Goal: Communication & Community: Ask a question

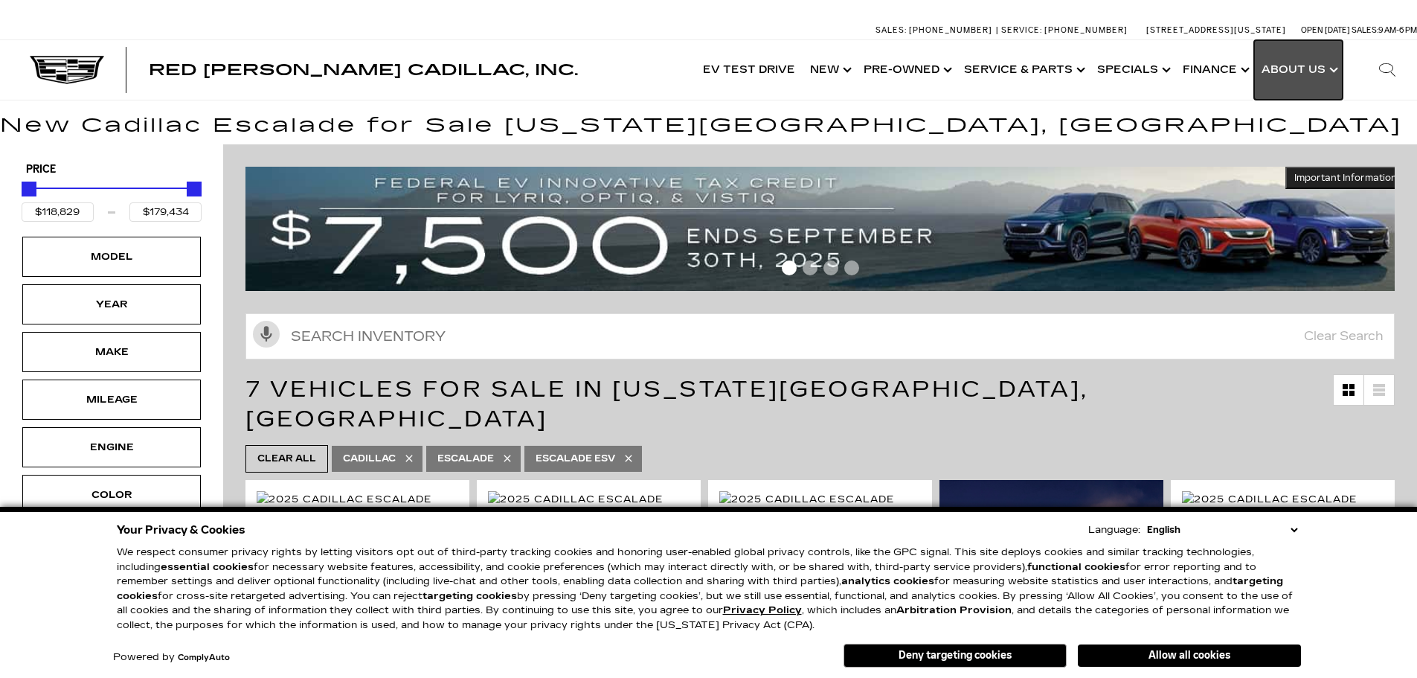
click at [1331, 71] on link "Show About Us" at bounding box center [1298, 70] width 89 height 60
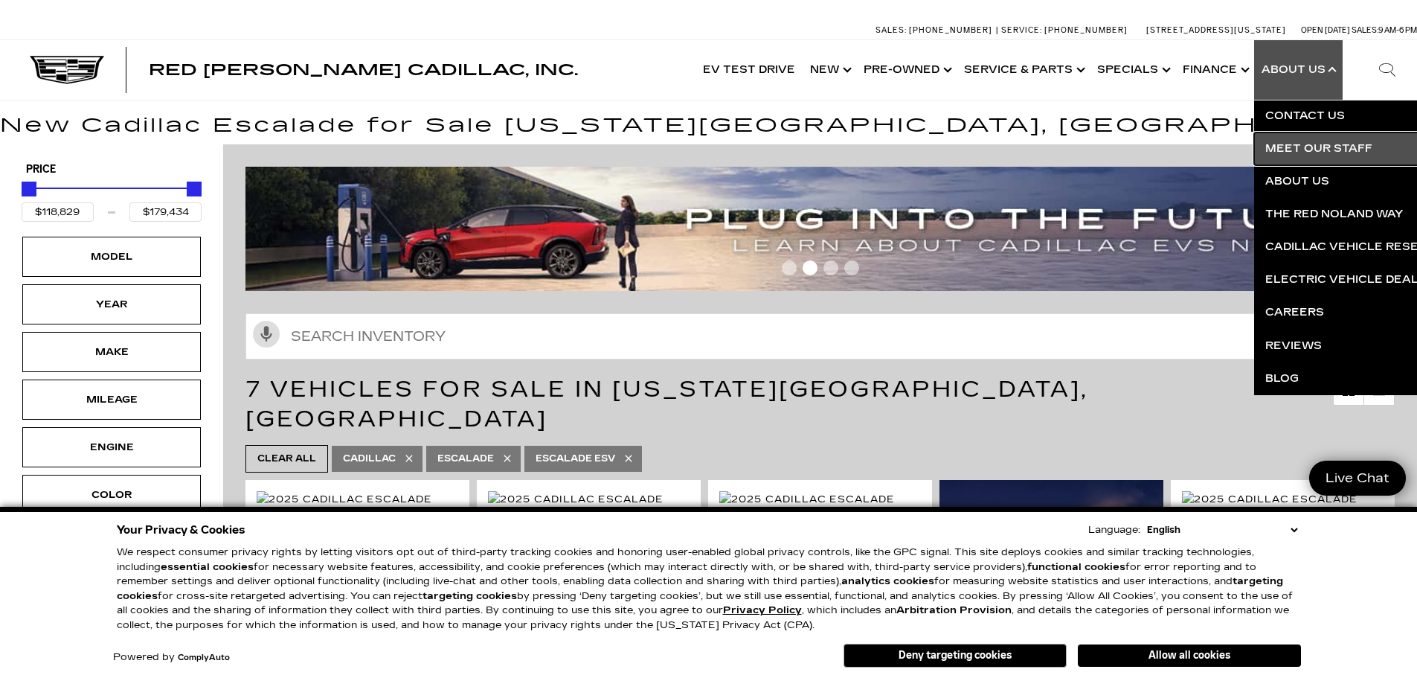
click at [1330, 148] on link "Meet Our Staff" at bounding box center [1434, 148] width 360 height 33
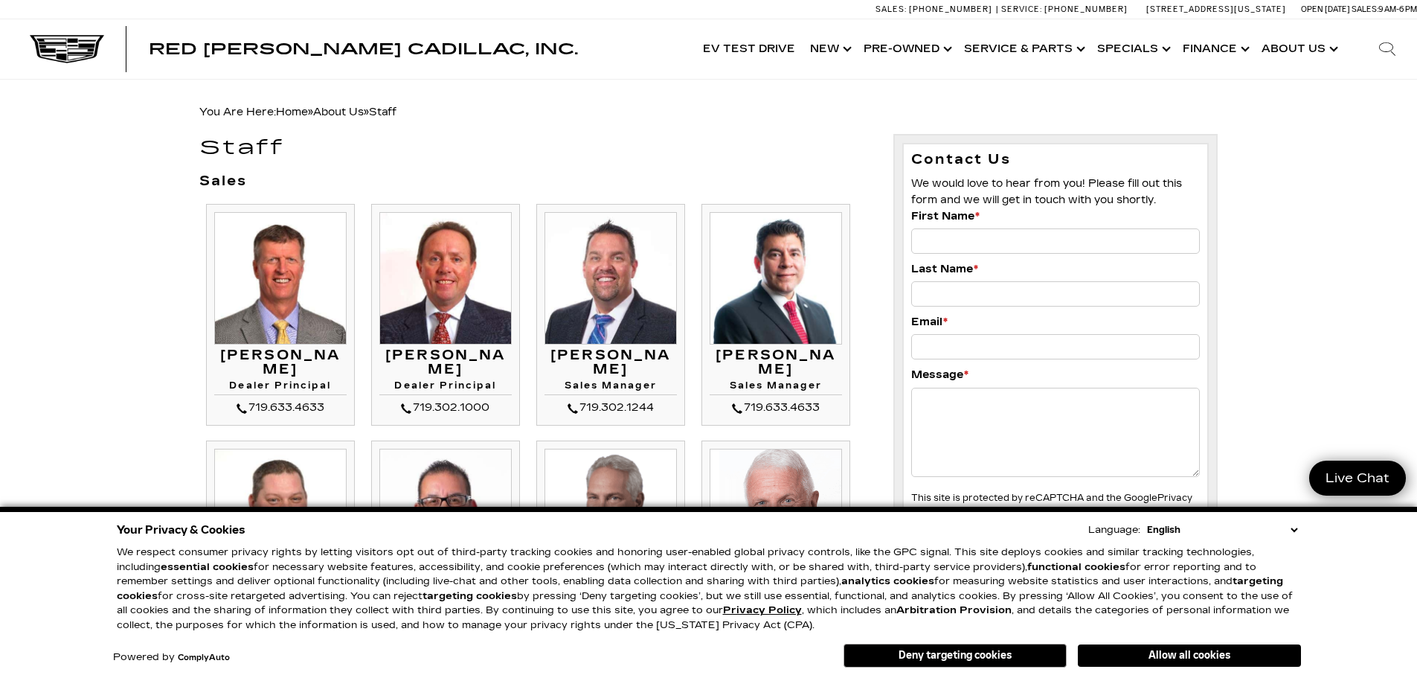
click at [1292, 530] on select "English Spanish / Español English / [GEOGRAPHIC_DATA] Korean / 한국어 Vietnamese /…" at bounding box center [1222, 529] width 158 height 15
click at [1232, 660] on button "Allow all cookies" at bounding box center [1189, 655] width 223 height 22
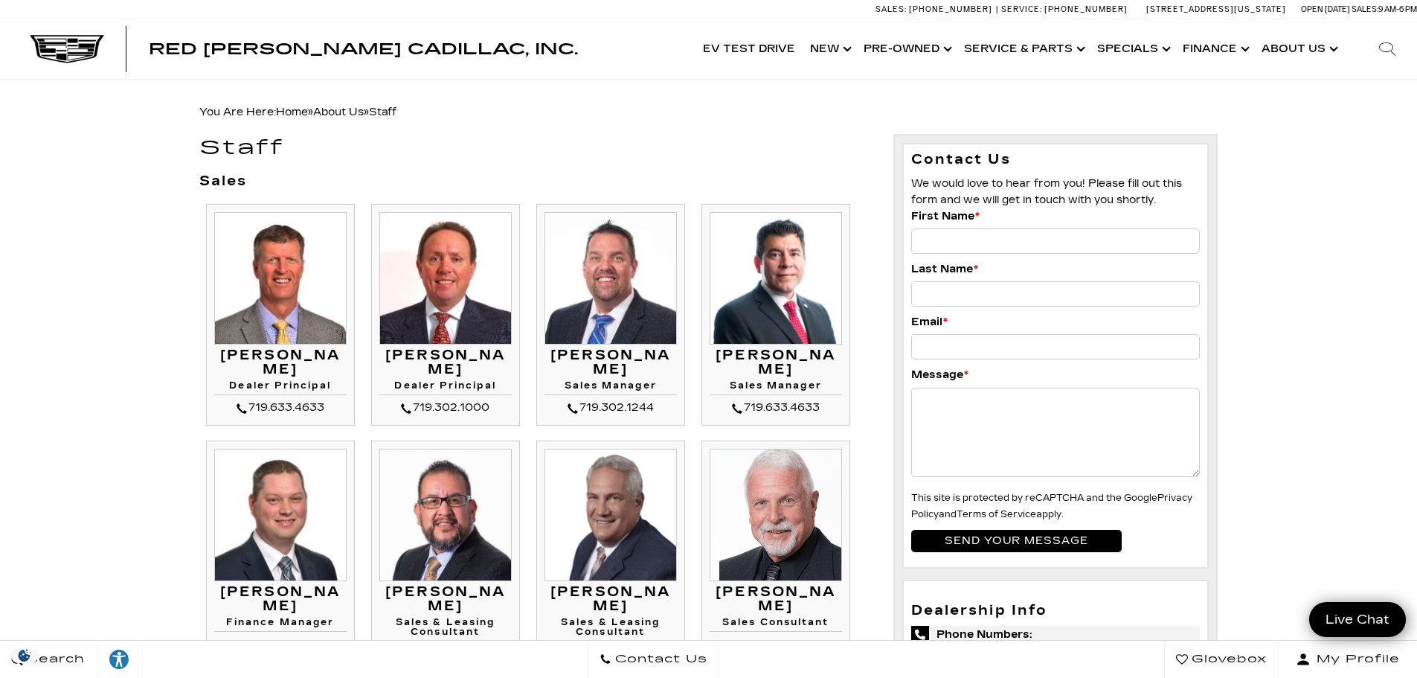
click at [289, 303] on img at bounding box center [280, 278] width 132 height 132
click at [931, 233] on input "First Name *" at bounding box center [1055, 240] width 289 height 25
type input "[PERSON_NAME]"
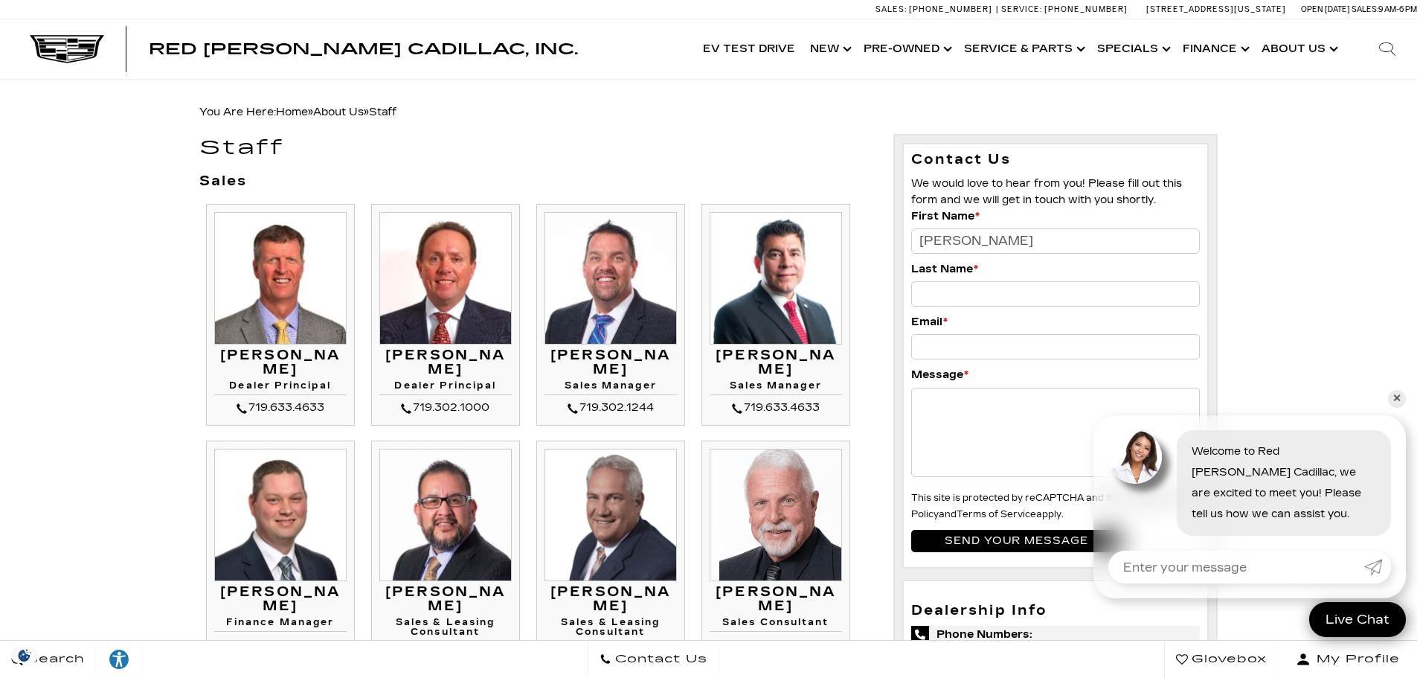
type input "[PERSON_NAME]"
type input "[PERSON_NAME][EMAIL_ADDRESS][DOMAIN_NAME]"
click at [995, 417] on textarea "Message *" at bounding box center [1055, 432] width 289 height 89
paste textarea "Hi [PERSON_NAME], I’m the owner of a local business that specializes in helping…"
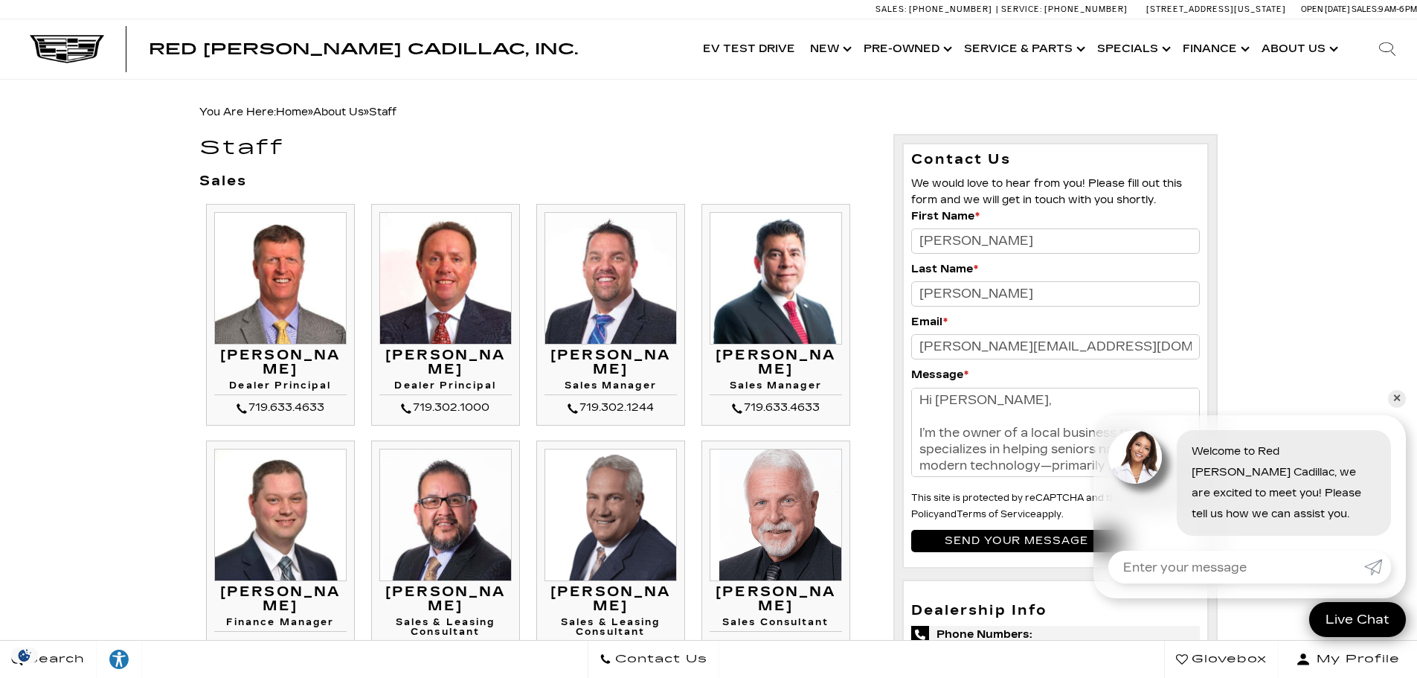
click at [973, 401] on textarea "Hi [PERSON_NAME], I’m the owner of a local business that specializes in helping…" at bounding box center [1055, 432] width 289 height 89
type textarea "Hi [PERSON_NAME],, I’m the owner of a local business that specializes in helpin…"
click at [1038, 544] on input "Send your message" at bounding box center [1016, 541] width 210 height 22
